Goal: Task Accomplishment & Management: Manage account settings

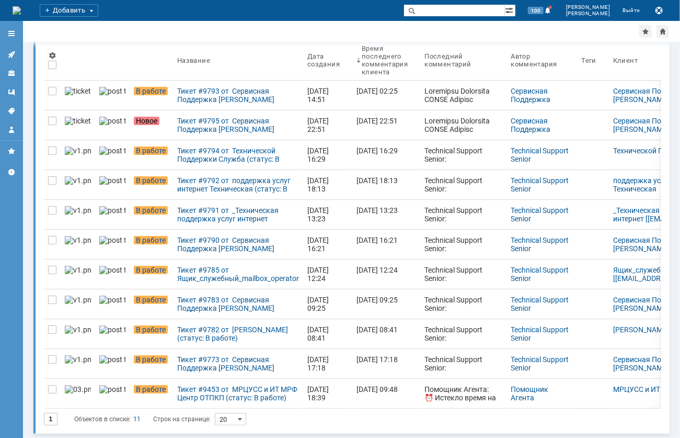
scroll to position [47, 0]
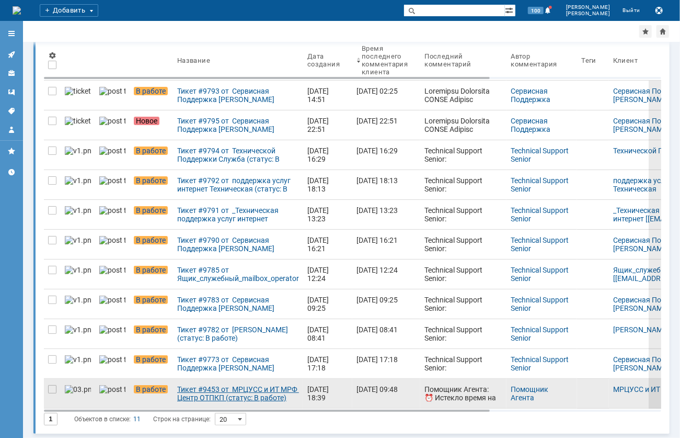
click at [196, 398] on div "Тикет #9453 от МРЦУСС и ИТ МРФ Центр ОТПКП (статус: В работе)" at bounding box center [238, 393] width 122 height 17
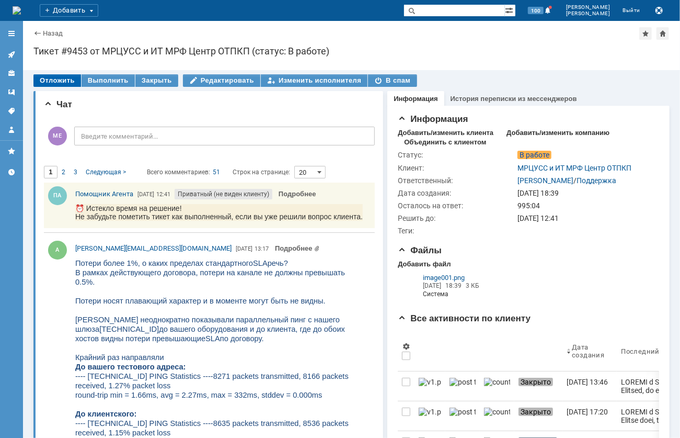
click at [42, 78] on div "Отложить" at bounding box center [57, 80] width 48 height 13
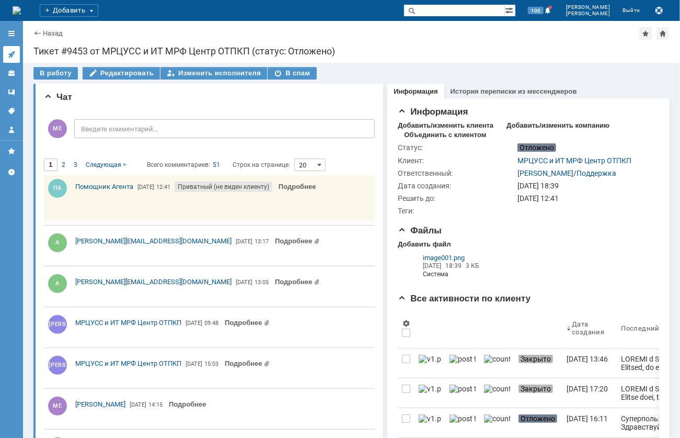
click at [13, 49] on link at bounding box center [11, 54] width 17 height 17
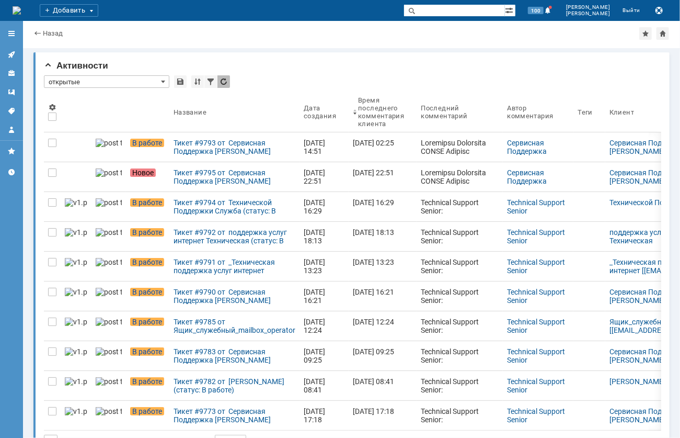
scroll to position [24, 0]
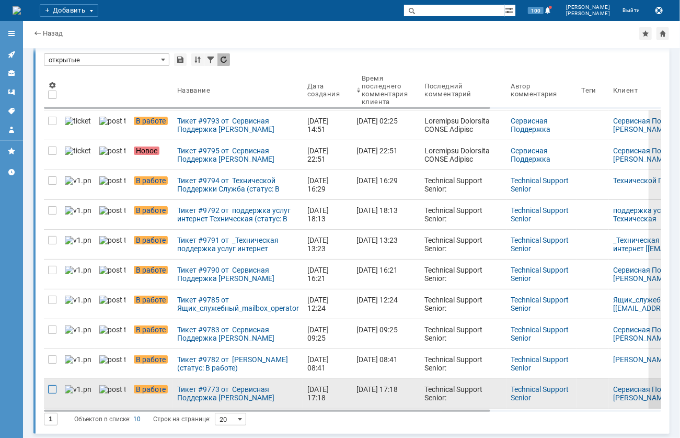
click at [51, 386] on div at bounding box center [52, 389] width 8 height 8
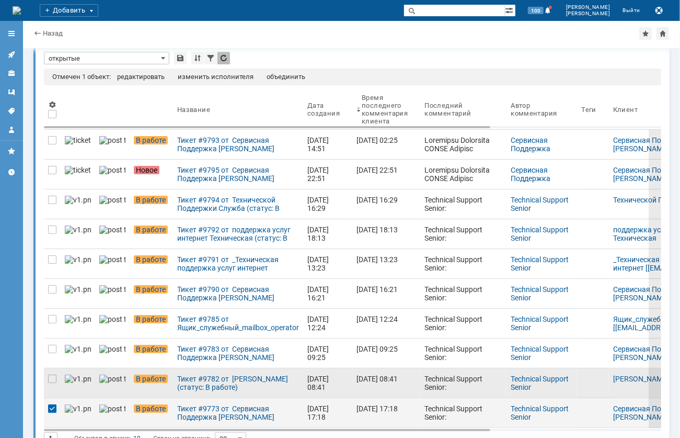
click at [47, 376] on div at bounding box center [52, 382] width 17 height 29
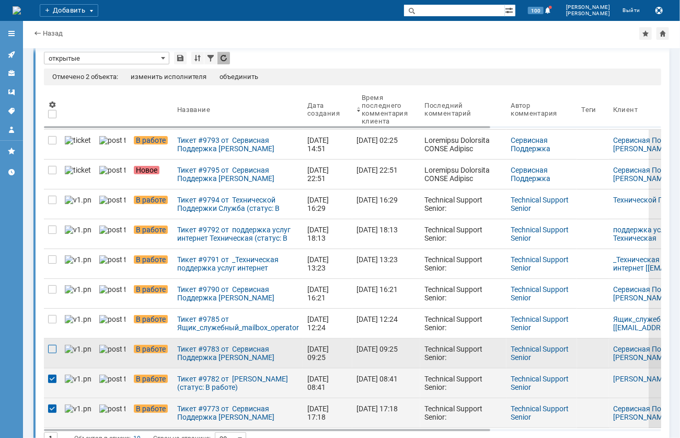
click at [53, 348] on div at bounding box center [52, 348] width 8 height 8
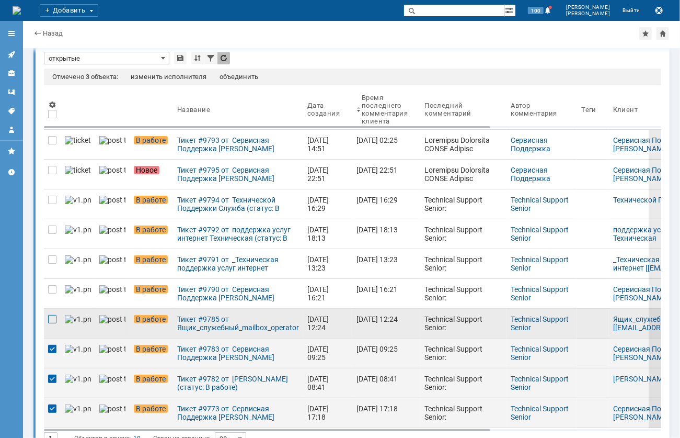
click at [52, 320] on div at bounding box center [52, 319] width 8 height 8
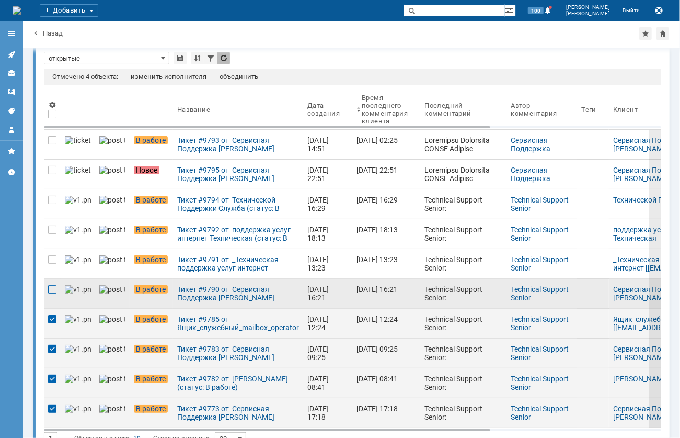
click at [54, 289] on div at bounding box center [52, 289] width 8 height 8
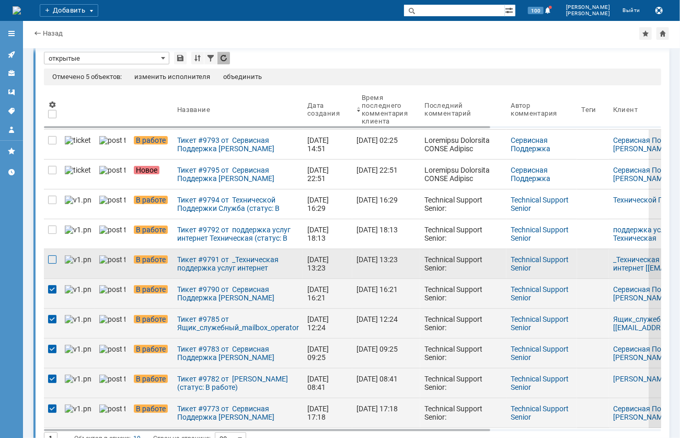
click at [51, 260] on div at bounding box center [52, 259] width 8 height 8
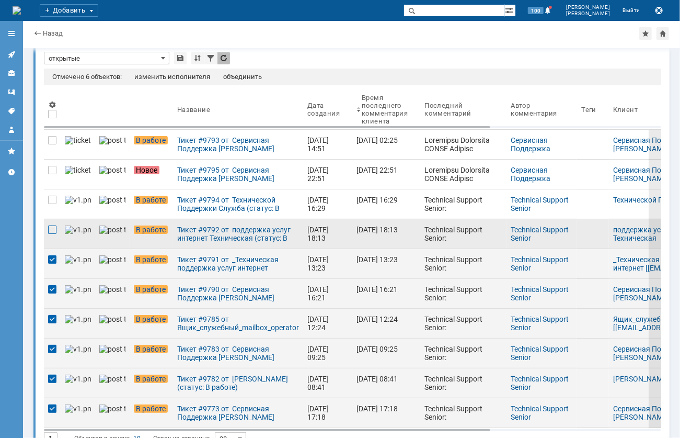
click at [55, 231] on div at bounding box center [52, 229] width 8 height 8
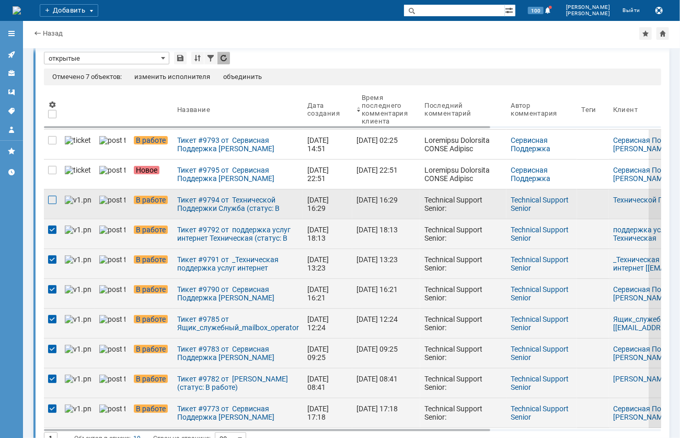
click at [55, 203] on div at bounding box center [52, 200] width 8 height 8
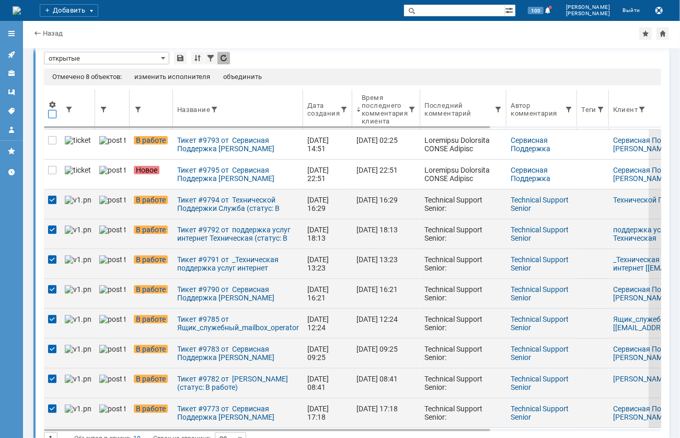
click at [55, 114] on div at bounding box center [52, 114] width 8 height 8
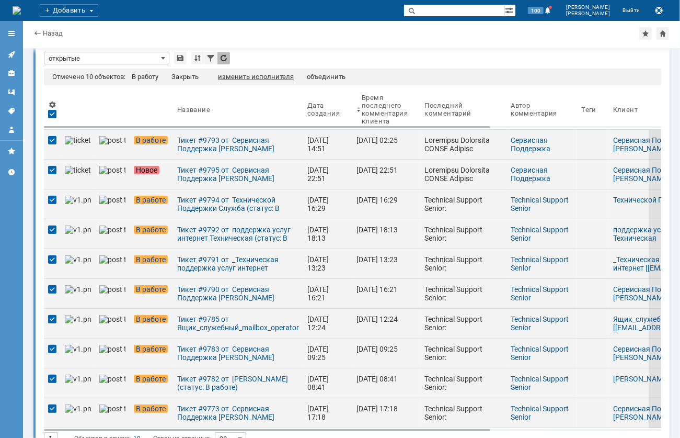
click at [254, 77] on div "изменить исполнителя" at bounding box center [256, 77] width 76 height 8
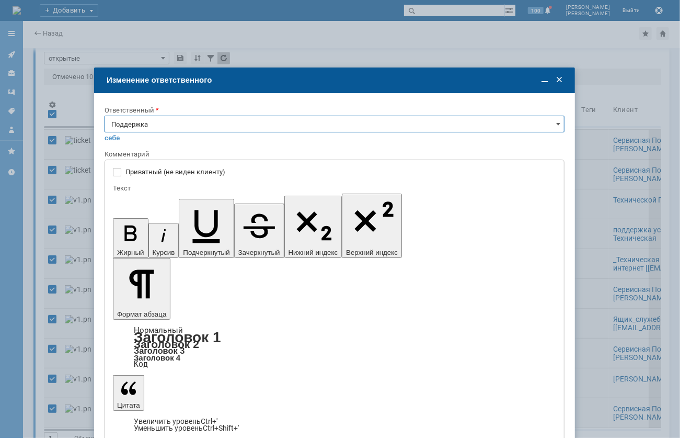
scroll to position [0, 0]
click at [348, 126] on input "Поддержка" at bounding box center [335, 124] width 460 height 17
click at [164, 233] on span "[PERSON_NAME]" at bounding box center [334, 229] width 446 height 8
type input "[PERSON_NAME]"
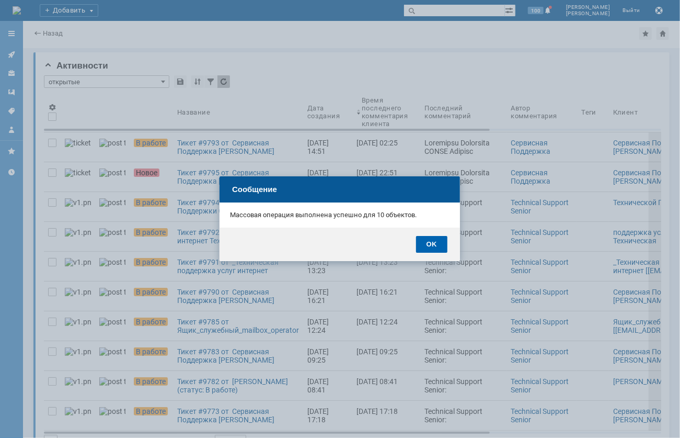
click at [437, 243] on div "OK" at bounding box center [431, 244] width 31 height 17
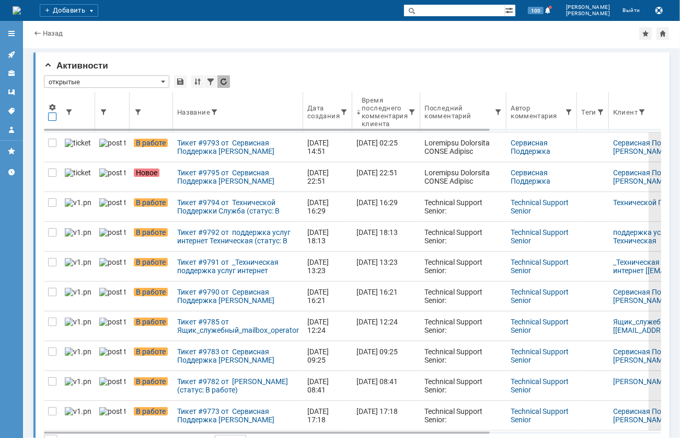
click at [55, 113] on div at bounding box center [52, 116] width 8 height 8
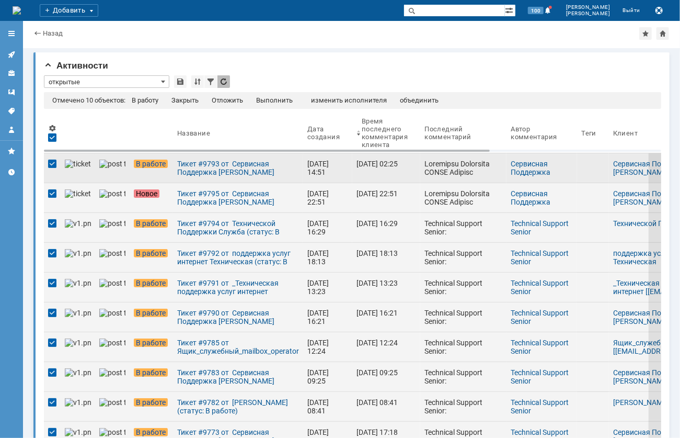
click at [50, 164] on div at bounding box center [52, 163] width 8 height 8
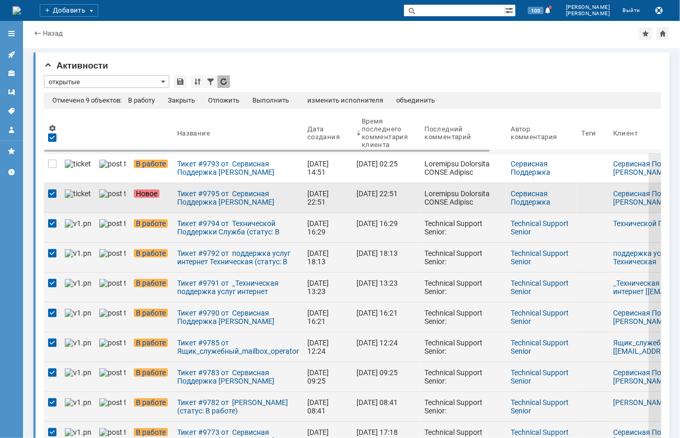
click at [51, 194] on div at bounding box center [52, 193] width 8 height 8
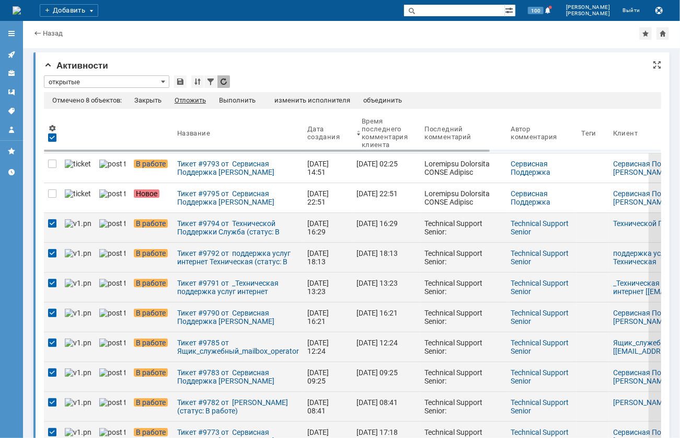
click at [190, 97] on div "Отложить" at bounding box center [190, 100] width 31 height 8
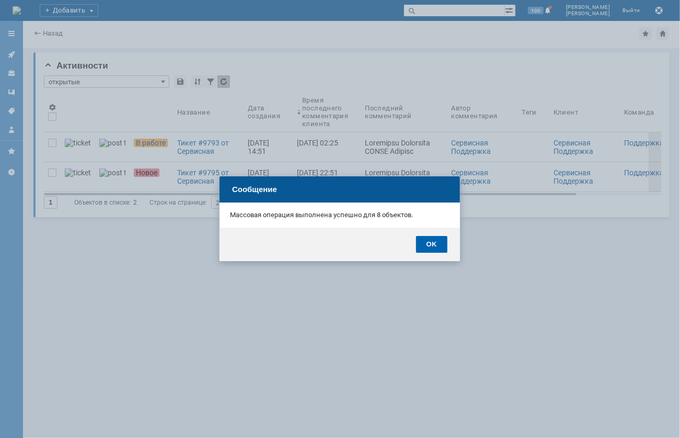
click at [438, 249] on div "OK" at bounding box center [431, 244] width 31 height 17
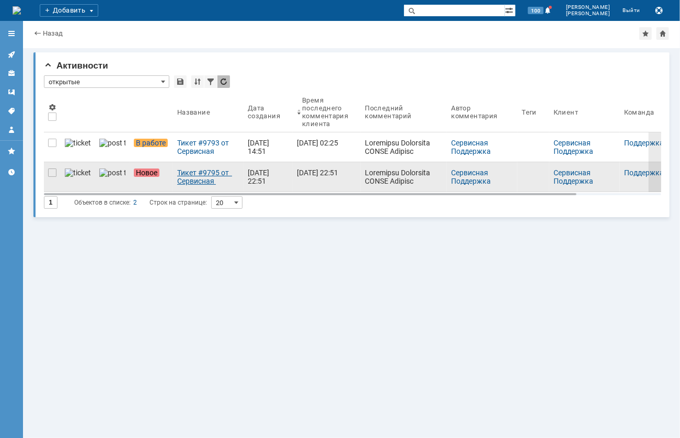
click at [177, 170] on div "Тикет #9795 от Сервисная Поддержка [PERSON_NAME] [[EMAIL_ADDRESS][DOMAIN_NAME]]…" at bounding box center [208, 176] width 62 height 17
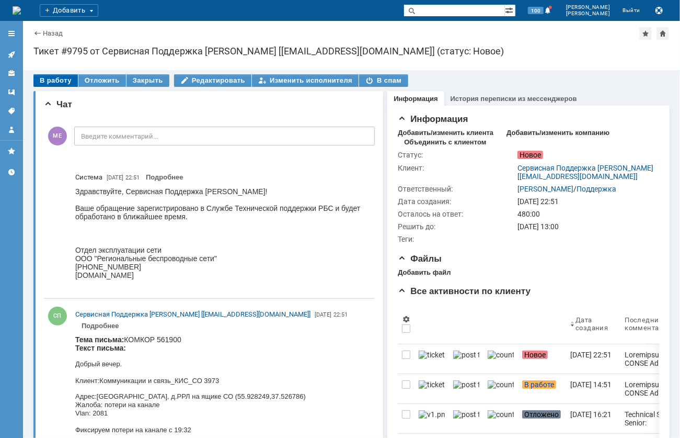
click at [61, 84] on div "В работу" at bounding box center [55, 80] width 44 height 13
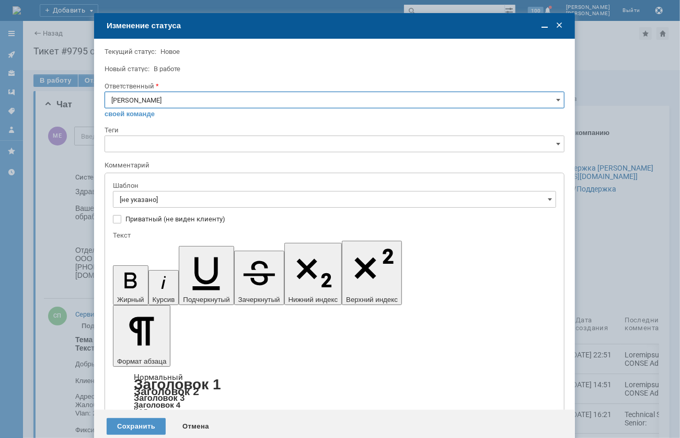
click at [222, 99] on input "[PERSON_NAME]" at bounding box center [335, 99] width 460 height 17
click at [139, 211] on div "[PERSON_NAME]" at bounding box center [334, 205] width 459 height 17
type input "[PERSON_NAME]"
click at [161, 201] on input "[не указано]" at bounding box center [334, 199] width 443 height 17
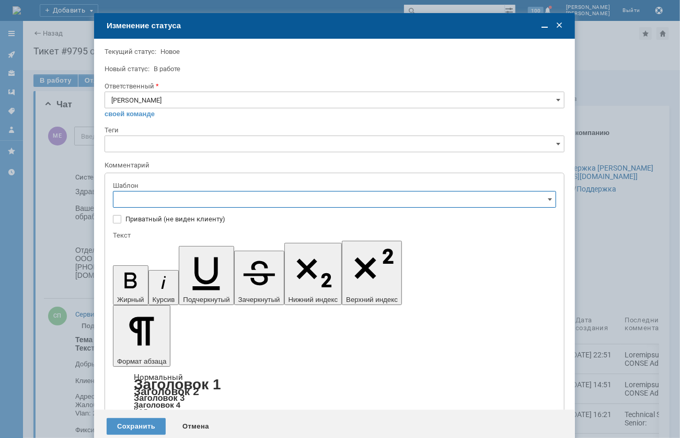
scroll to position [131, 0]
click at [269, 300] on span "[операторы] штатно потерь нет" at bounding box center [334, 295] width 429 height 8
type input "[операторы] штатно потерь нет"
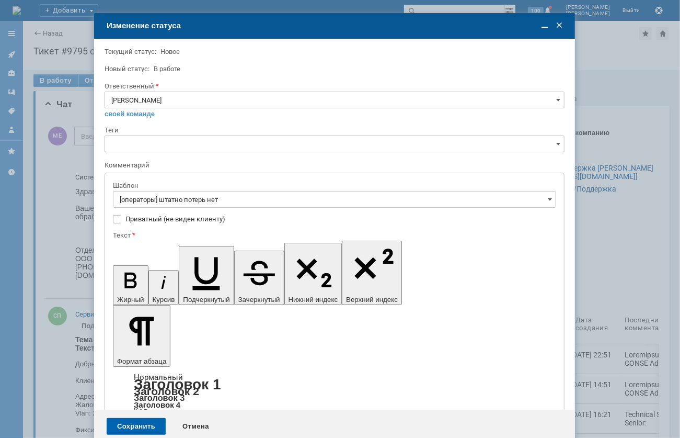
click at [145, 418] on div "Сохранить" at bounding box center [136, 426] width 59 height 17
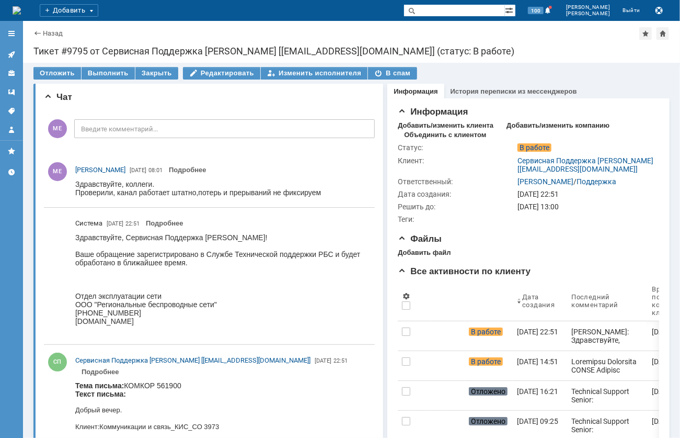
scroll to position [0, 0]
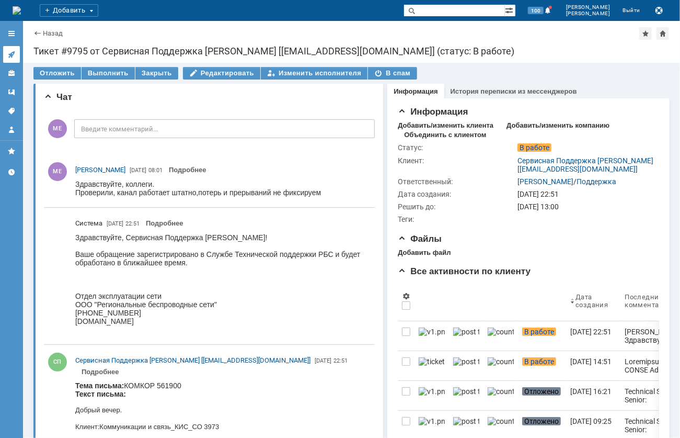
click at [19, 55] on link at bounding box center [11, 54] width 17 height 17
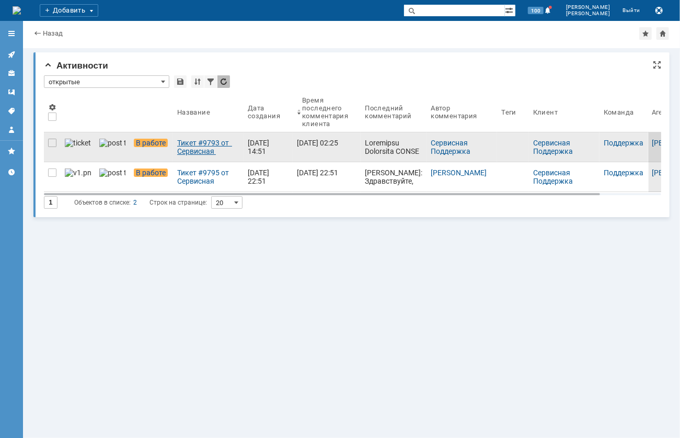
click at [179, 147] on div "Тикет #9793 от Сервисная Поддержка [PERSON_NAME] [[EMAIL_ADDRESS][DOMAIN_NAME]]…" at bounding box center [208, 147] width 62 height 17
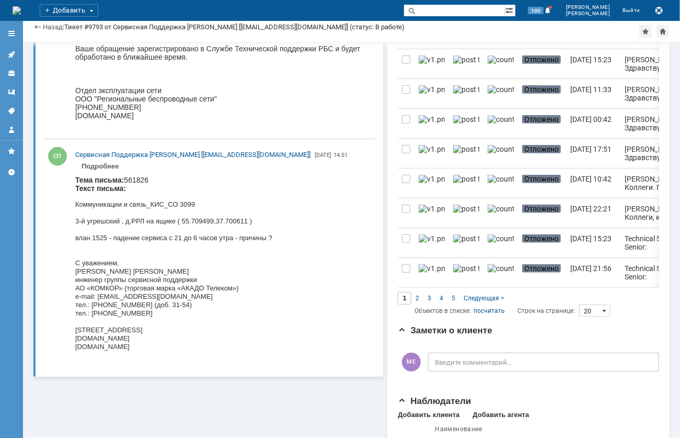
scroll to position [626, 0]
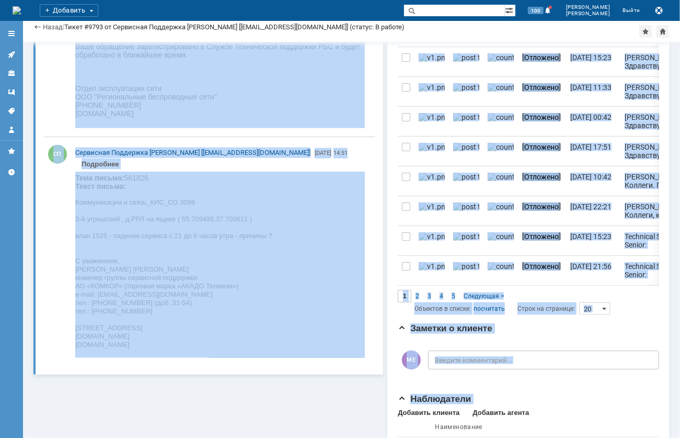
drag, startPoint x: 668, startPoint y: 360, endPoint x: 680, endPoint y: 304, distance: 57.6
click at [680, 304] on div "Отложить Выполнить Закрыть Редактировать Изменить исполнителя В спам Чат НАПИСА…" at bounding box center [351, 240] width 657 height 396
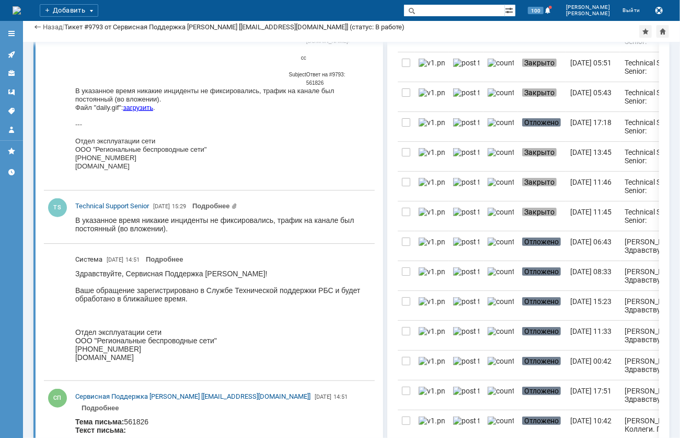
click at [305, 145] on td "--- Отдел эксплуатации сети ООО "Региональные беспроводные сети" [PHONE_NUMBER]…" at bounding box center [220, 149] width 290 height 59
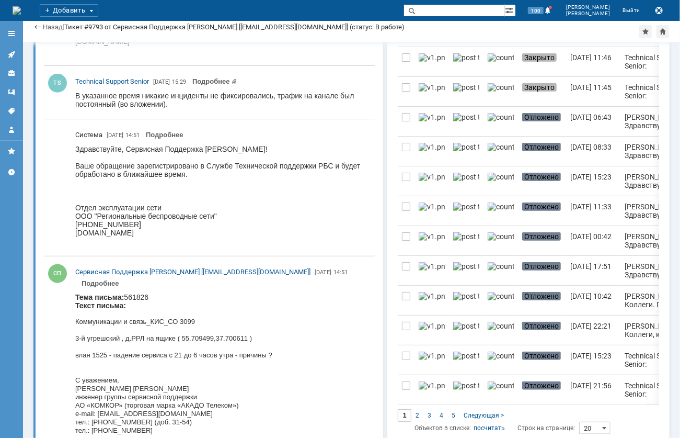
scroll to position [534, 0]
